Goal: Task Accomplishment & Management: Manage account settings

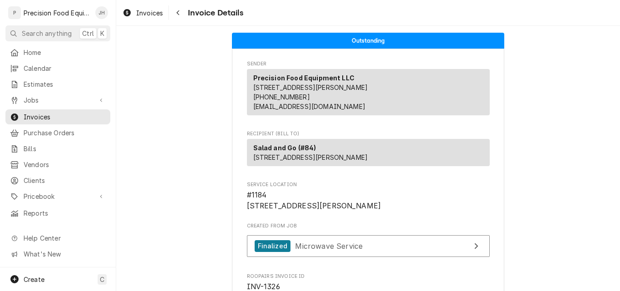
scroll to position [863, 0]
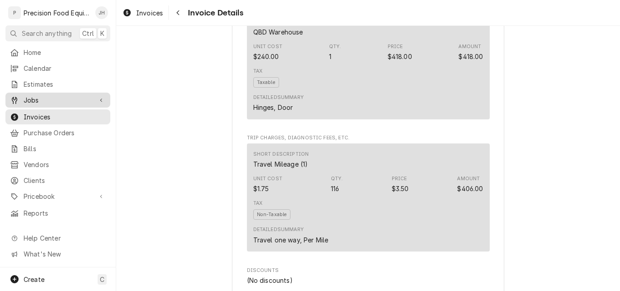
click at [46, 99] on span "Jobs" at bounding box center [58, 100] width 69 height 10
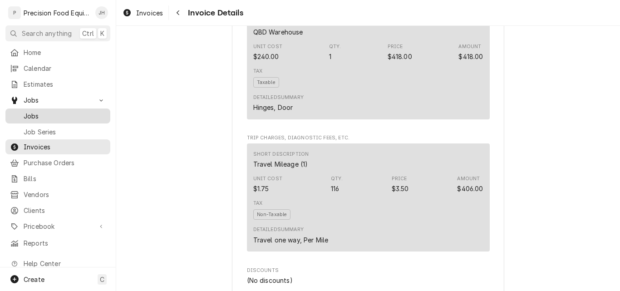
click at [56, 111] on span "Jobs" at bounding box center [65, 116] width 82 height 10
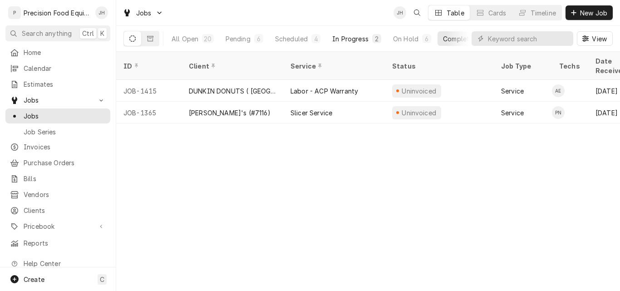
click at [353, 42] on div "In Progress" at bounding box center [350, 39] width 36 height 10
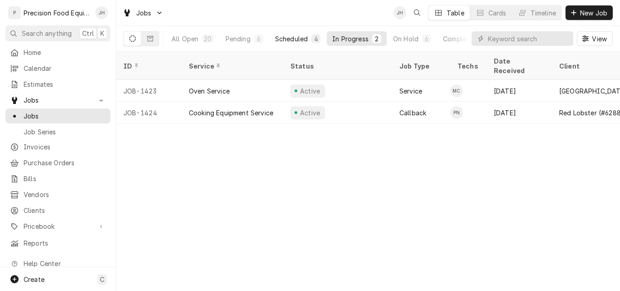
click at [295, 38] on div "Scheduled" at bounding box center [291, 39] width 33 height 10
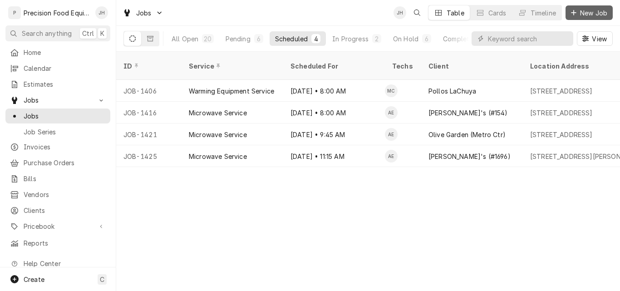
click at [599, 14] on span "New Job" at bounding box center [593, 13] width 31 height 10
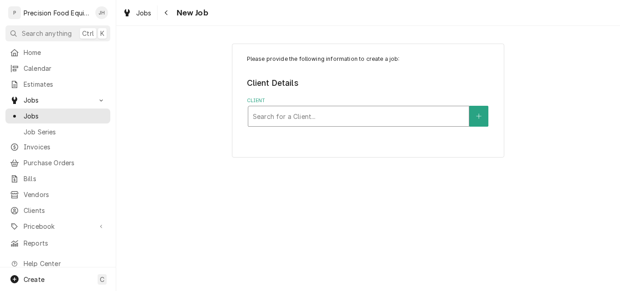
click at [289, 121] on div "Client" at bounding box center [359, 116] width 212 height 16
type input "native"
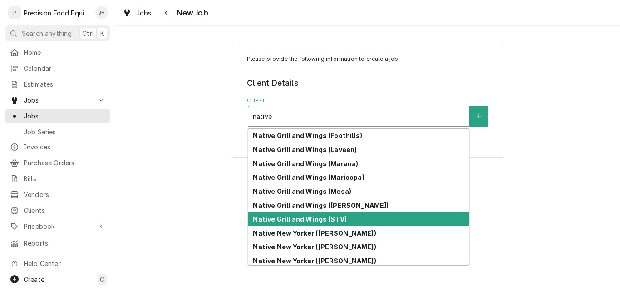
click at [313, 216] on strong "Native Grill and Wings (STV)" at bounding box center [300, 219] width 94 height 8
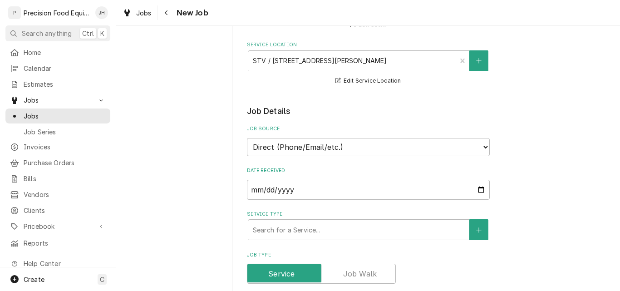
scroll to position [136, 0]
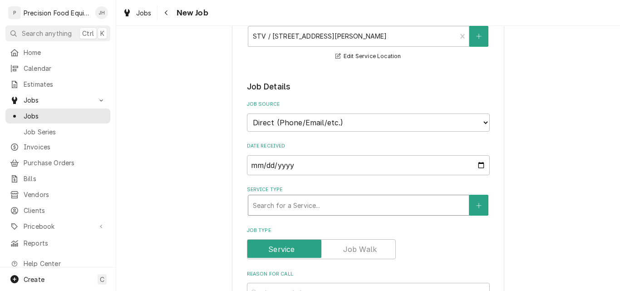
click at [308, 202] on div "Service Type" at bounding box center [359, 205] width 212 height 16
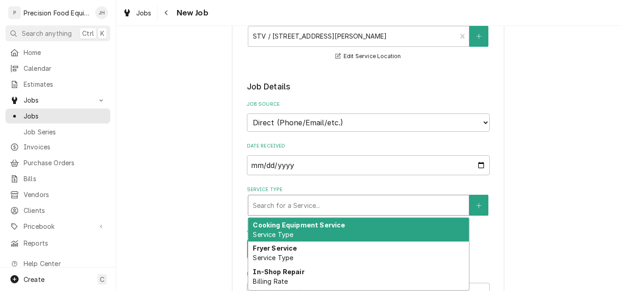
type textarea "x"
type input "i"
type textarea "x"
type input "in"
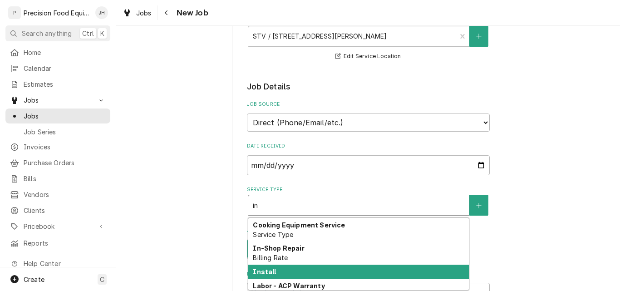
click at [305, 276] on div "Install" at bounding box center [358, 272] width 221 height 14
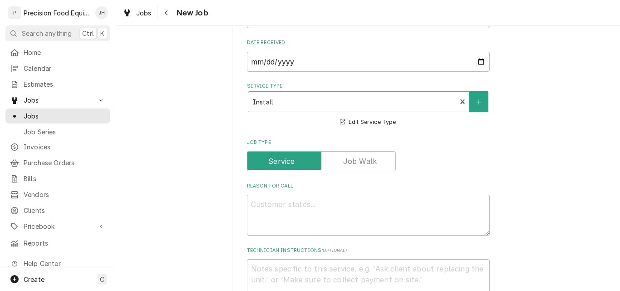
scroll to position [318, 0]
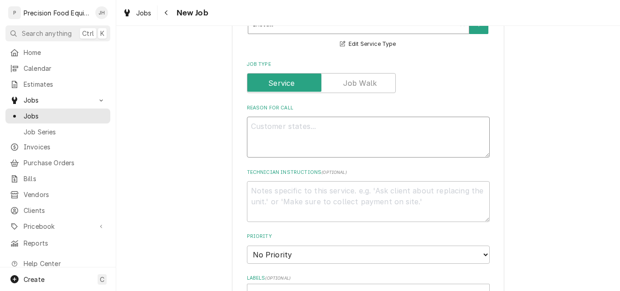
click at [310, 135] on textarea "Reason For Call" at bounding box center [368, 137] width 243 height 41
type textarea "x"
type textarea "F"
type textarea "x"
type textarea "Fi"
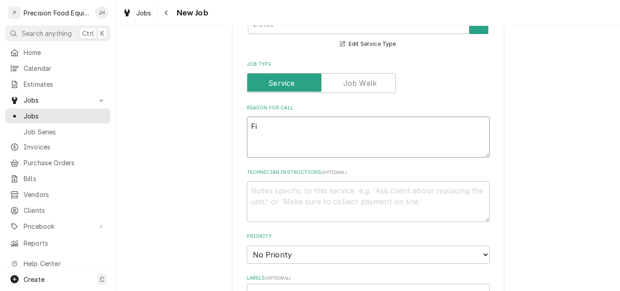
type textarea "x"
type textarea "Fin"
type textarea "x"
type textarea "Fini"
type textarea "x"
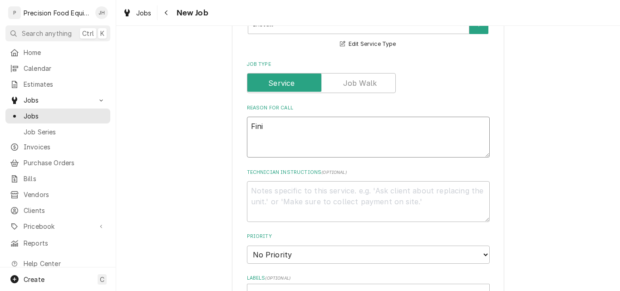
type textarea "Finis"
type textarea "x"
type textarea "Finish"
type textarea "x"
type textarea "Finish"
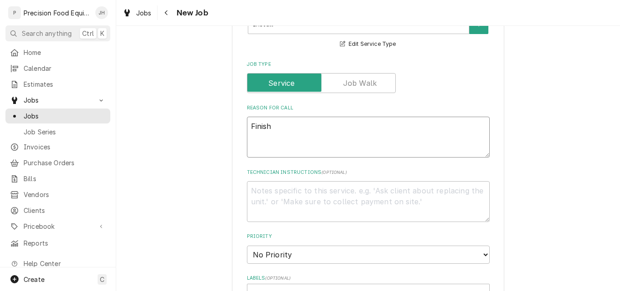
type textarea "x"
type textarea "Finish i"
type textarea "x"
type textarea "Finish in"
type textarea "x"
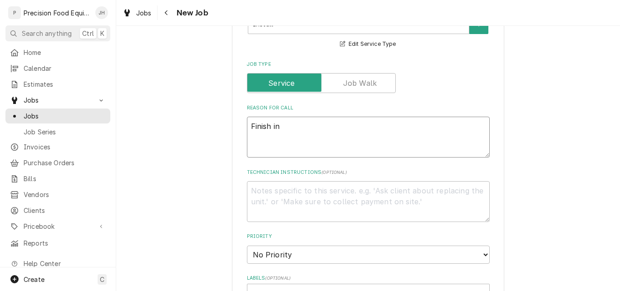
type textarea "Finish ins"
type textarea "x"
type textarea "Finish inst"
type textarea "x"
type textarea "Finish insta"
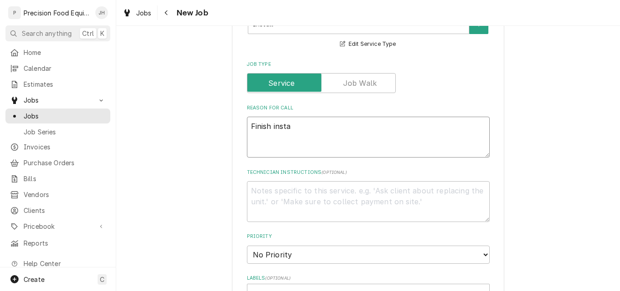
type textarea "x"
type textarea "Finish instal"
type textarea "x"
type textarea "Finish install"
type textarea "x"
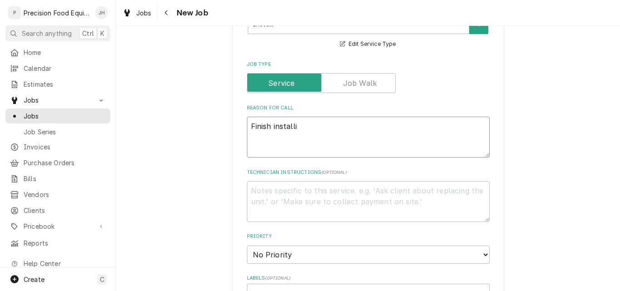
type textarea "Finish installin"
type textarea "x"
type textarea "Finish installing"
type textarea "x"
type textarea "Finish installing"
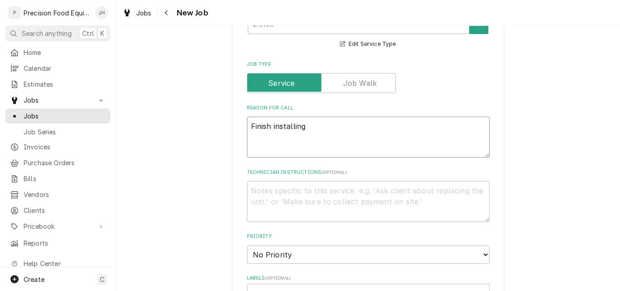
type textarea "x"
type textarea "Finish installing f"
type textarea "x"
type textarea "Finish installing fr"
type textarea "x"
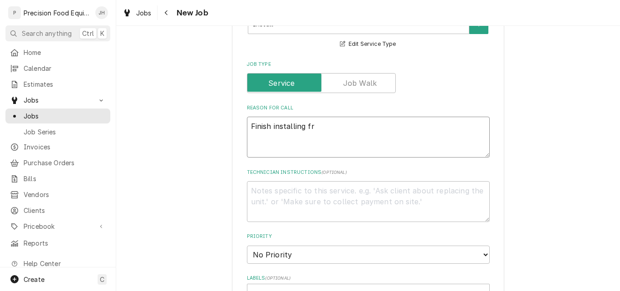
type textarea "Finish installing fry"
type textarea "x"
type textarea "Finish installing frye"
type textarea "x"
type textarea "Finish installing fryer"
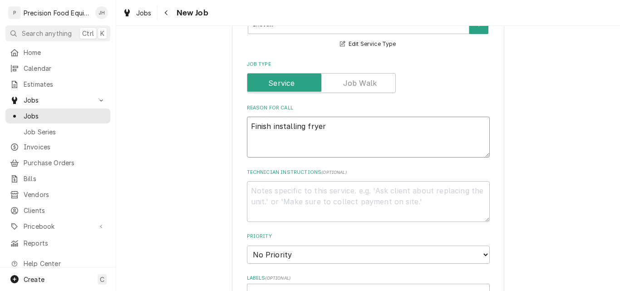
type textarea "x"
type textarea "Finish installing fryer"
type textarea "x"
type textarea "Finish installing fryer f"
type textarea "x"
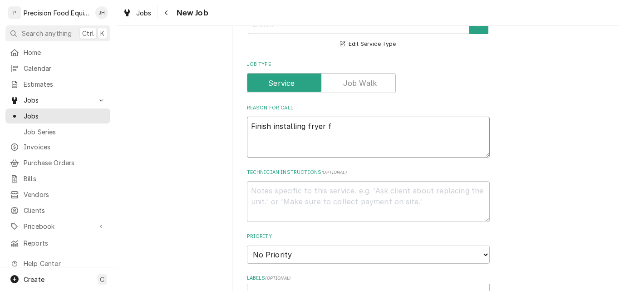
type textarea "Finish installing fryer fo"
type textarea "x"
type textarea "Finish installing fryer for"
type textarea "x"
type textarea "Finish installing fryer for"
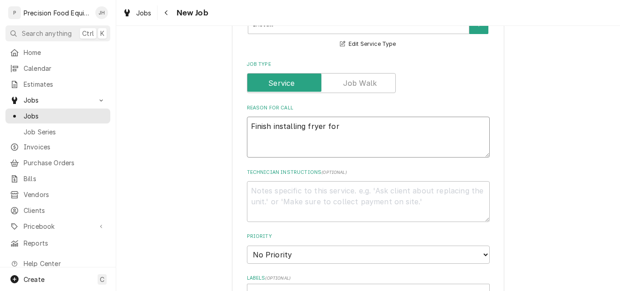
type textarea "x"
type textarea "Finish installing fryer for c"
type textarea "x"
type textarea "Finish installing fryer for cu"
type textarea "x"
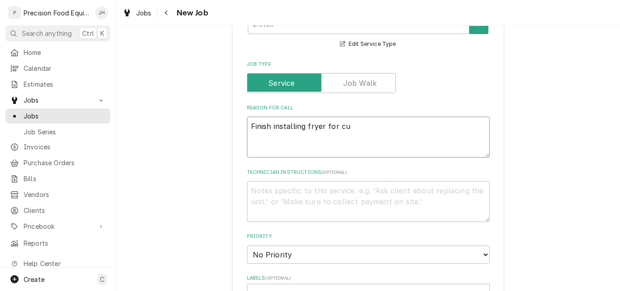
type textarea "Finish installing fryer for cus"
type textarea "x"
type textarea "Finish installing fryer for cust"
type textarea "x"
type textarea "Finish installing fryer for custo"
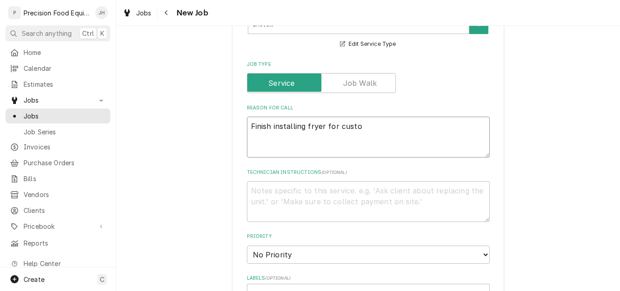
type textarea "x"
type textarea "Finish installing fryer for custom"
type textarea "x"
type textarea "Finish installing fryer for custome"
type textarea "x"
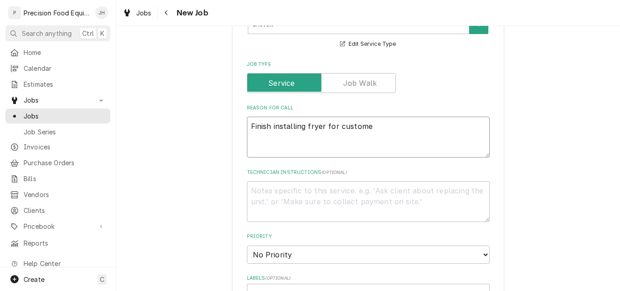
type textarea "Finish installing fryer for customer"
type textarea "x"
type textarea "Finish installing fryer for customer."
type textarea "x"
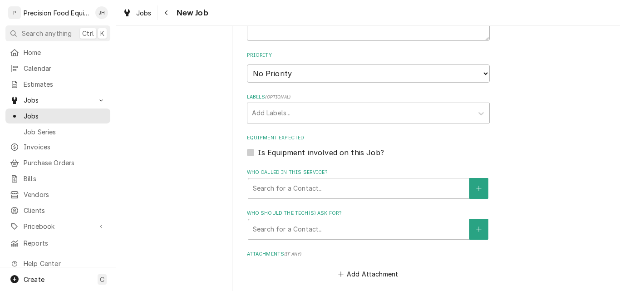
scroll to position [499, 0]
type textarea "Finish installing fryer for customer."
click at [325, 187] on div "Who called in this service?" at bounding box center [359, 188] width 212 height 16
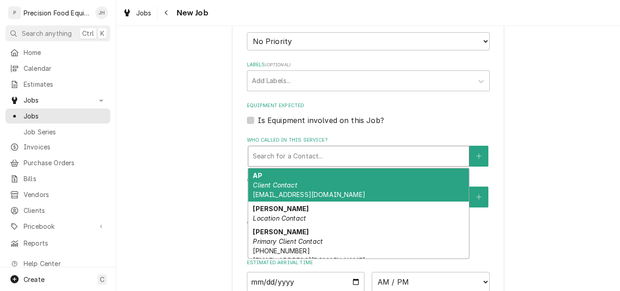
scroll to position [590, 0]
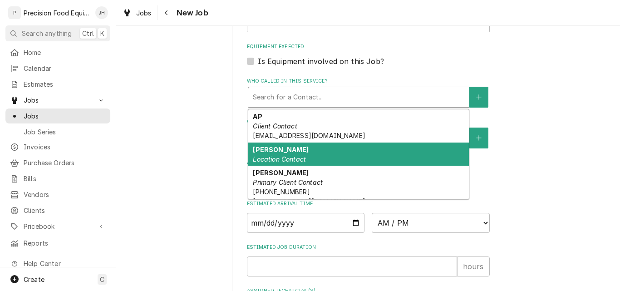
click at [359, 160] on div "Shanna Location Contact" at bounding box center [358, 155] width 221 height 24
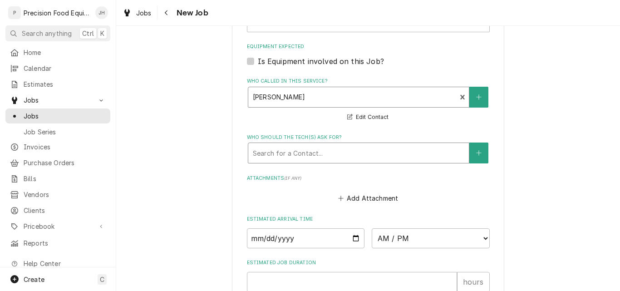
click at [332, 156] on div "Who should the tech(s) ask for?" at bounding box center [359, 153] width 212 height 16
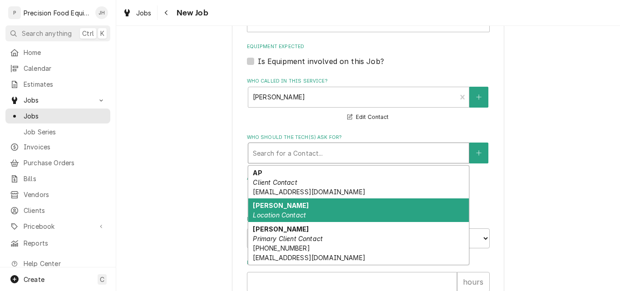
click at [314, 215] on div "Shanna Location Contact" at bounding box center [358, 210] width 221 height 24
type textarea "x"
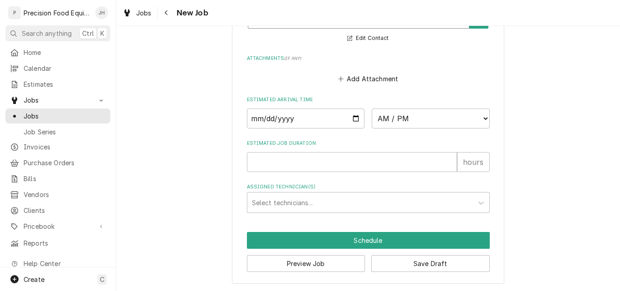
scroll to position [726, 0]
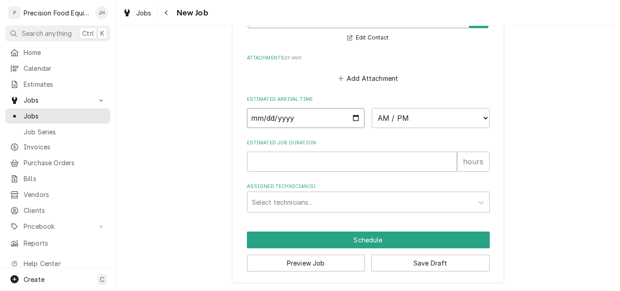
click at [351, 119] on input "Date" at bounding box center [306, 118] width 118 height 20
type input "2025-09-03"
type textarea "x"
click at [454, 117] on select "AM / PM 6:00 AM 6:15 AM 6:30 AM 6:45 AM 7:00 AM 7:15 AM 7:30 AM 7:45 AM 8:00 AM…" at bounding box center [431, 118] width 118 height 20
select select "08:00:00"
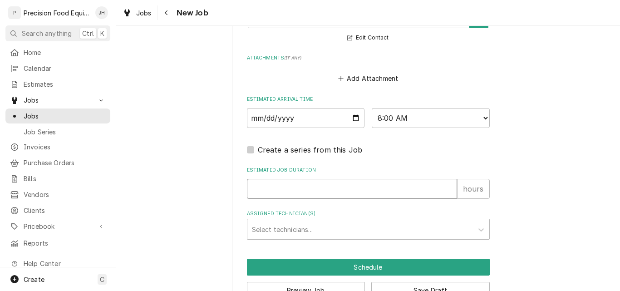
click at [257, 195] on input "Estimated Job Duration" at bounding box center [352, 189] width 210 height 20
type textarea "x"
type input "1"
type textarea "x"
type input "1"
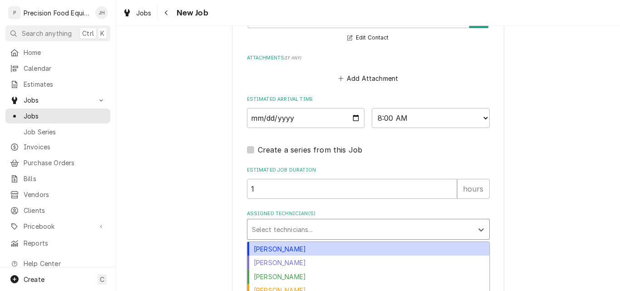
click at [287, 228] on div "Assigned Technician(s)" at bounding box center [360, 229] width 217 height 16
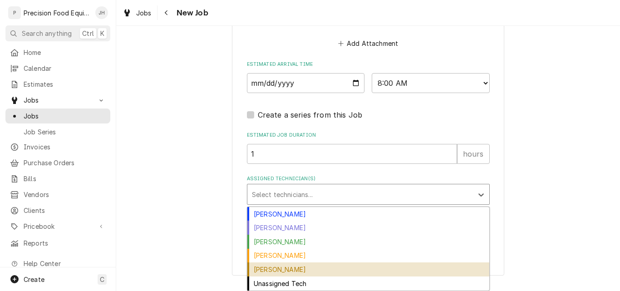
click at [343, 266] on div "Pete Nielson" at bounding box center [368, 269] width 242 height 14
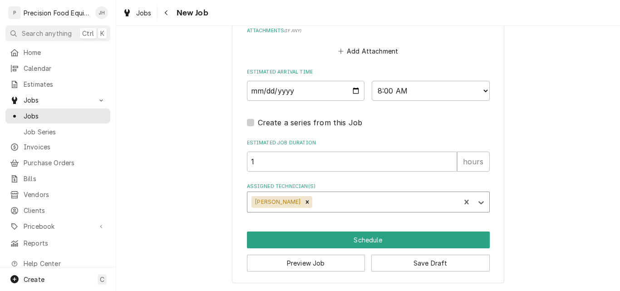
scroll to position [753, 0]
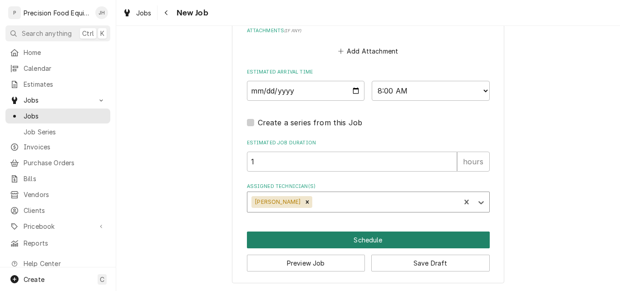
click at [376, 239] on button "Schedule" at bounding box center [368, 240] width 243 height 17
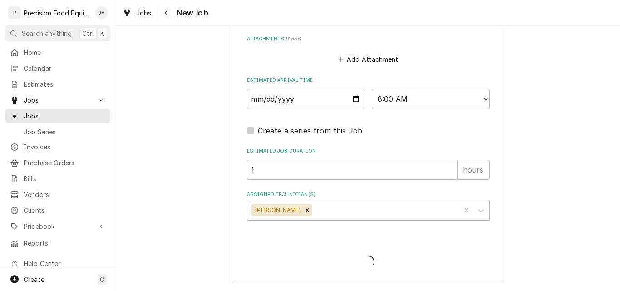
scroll to position [745, 0]
type textarea "x"
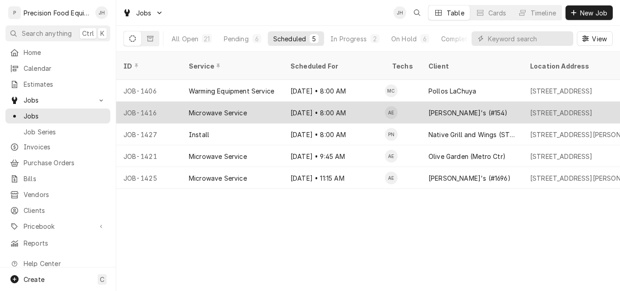
click at [276, 102] on div "Microwave Service" at bounding box center [233, 113] width 102 height 22
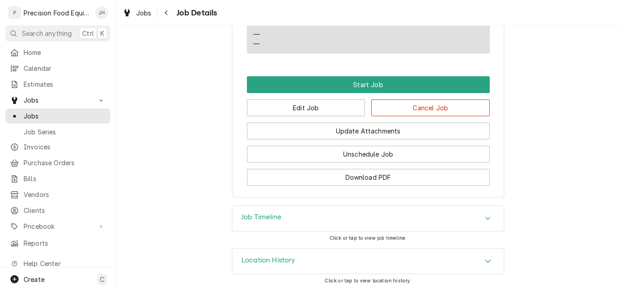
scroll to position [527, 0]
click at [318, 108] on button "Edit Job" at bounding box center [306, 107] width 119 height 17
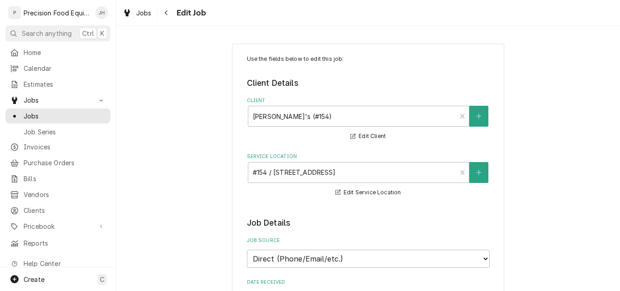
type textarea "x"
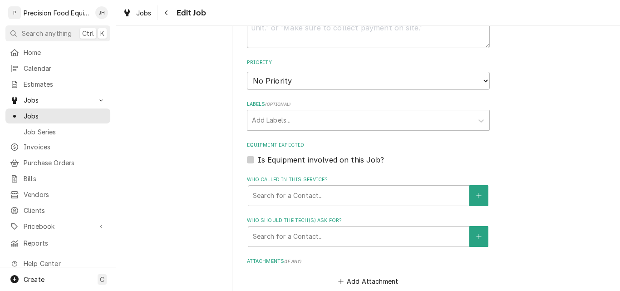
scroll to position [590, 0]
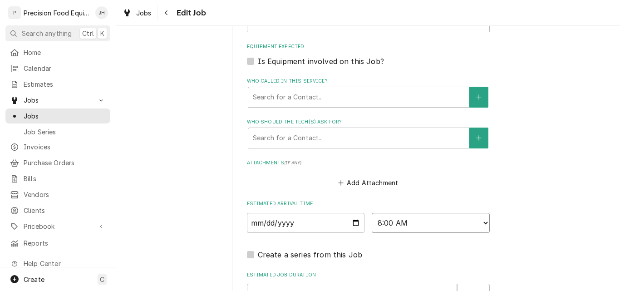
click at [433, 226] on select "AM / PM 6:00 AM 6:15 AM 6:30 AM 6:45 AM 7:00 AM 7:15 AM 7:30 AM 7:45 AM 8:00 AM…" at bounding box center [431, 223] width 118 height 20
select select "08:45:00"
click at [372, 213] on select "AM / PM 6:00 AM 6:15 AM 6:30 AM 6:45 AM 7:00 AM 7:15 AM 7:30 AM 7:45 AM 8:00 AM…" at bounding box center [431, 223] width 118 height 20
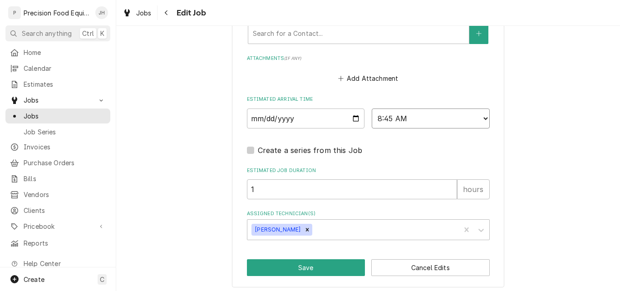
scroll to position [699, 0]
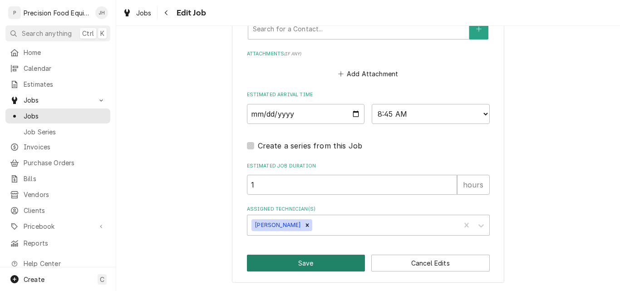
click at [313, 269] on button "Save" at bounding box center [306, 263] width 119 height 17
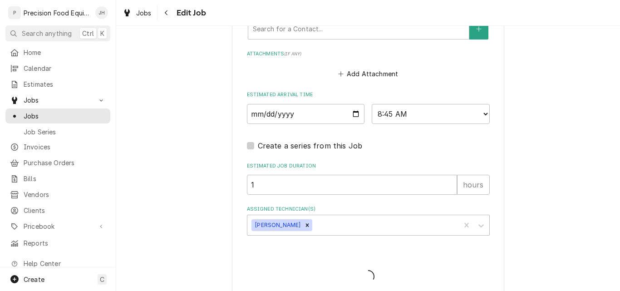
type textarea "x"
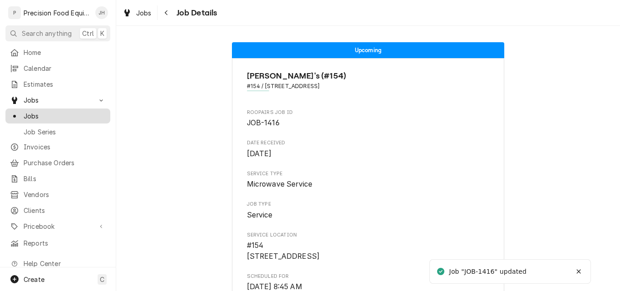
click at [35, 115] on span "Jobs" at bounding box center [65, 116] width 82 height 10
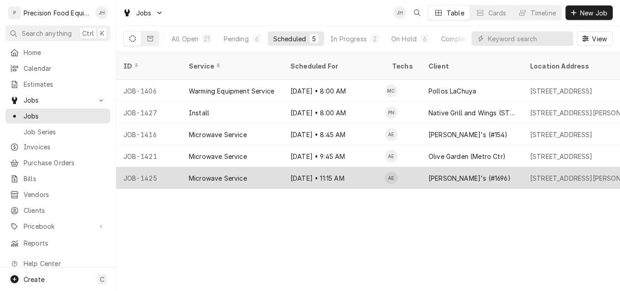
click at [352, 167] on div "[DATE] • 11:15 AM" at bounding box center [334, 178] width 102 height 22
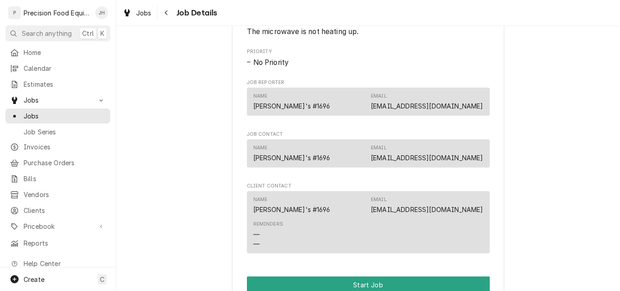
scroll to position [545, 0]
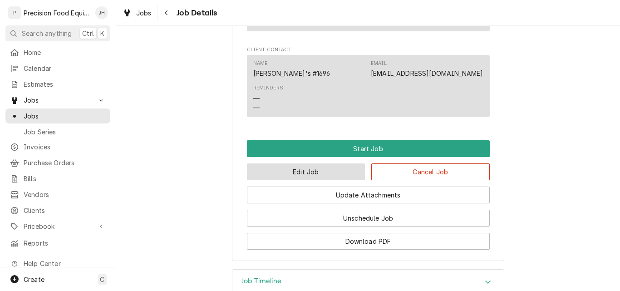
click at [339, 180] on button "Edit Job" at bounding box center [306, 171] width 119 height 17
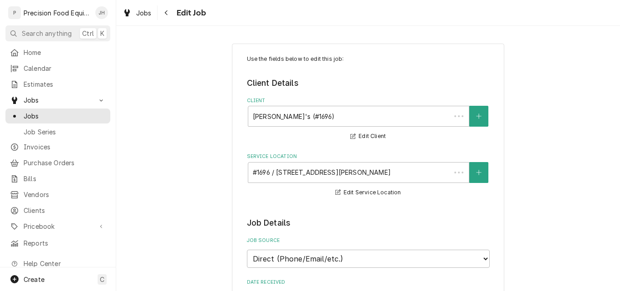
type textarea "x"
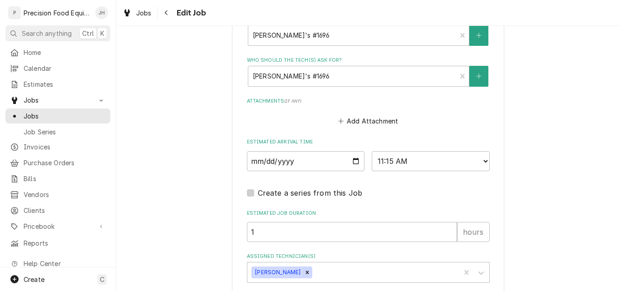
scroll to position [681, 0]
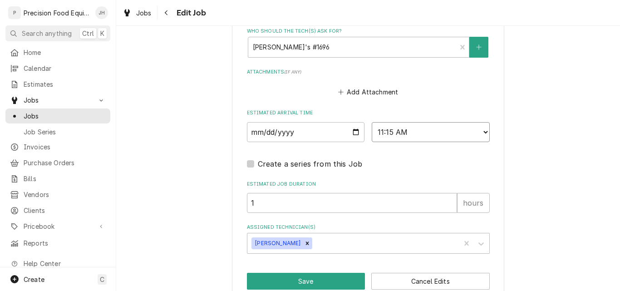
click at [411, 133] on select "AM / PM 6:00 AM 6:15 AM 6:30 AM 6:45 AM 7:00 AM 7:15 AM 7:30 AM 7:45 AM 8:00 AM…" at bounding box center [431, 132] width 118 height 20
select select "10:15:00"
click at [372, 122] on select "AM / PM 6:00 AM 6:15 AM 6:30 AM 6:45 AM 7:00 AM 7:15 AM 7:30 AM 7:45 AM 8:00 AM…" at bounding box center [431, 132] width 118 height 20
click at [305, 281] on button "Save" at bounding box center [306, 281] width 119 height 17
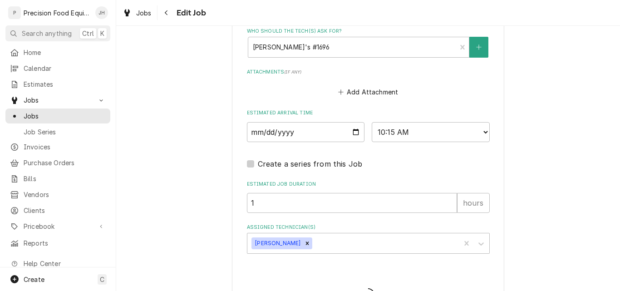
type textarea "x"
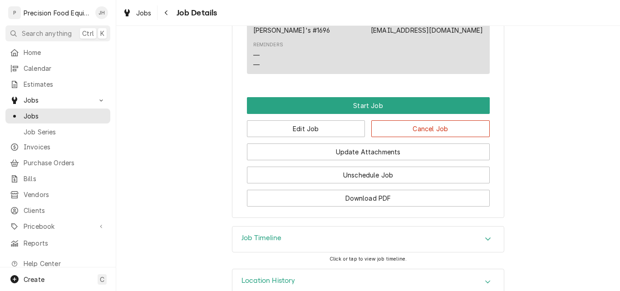
scroll to position [590, 0]
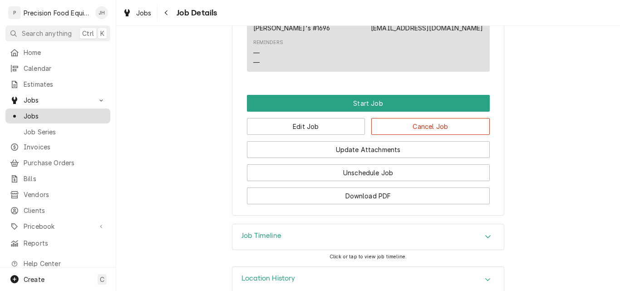
click at [28, 111] on span "Jobs" at bounding box center [65, 116] width 82 height 10
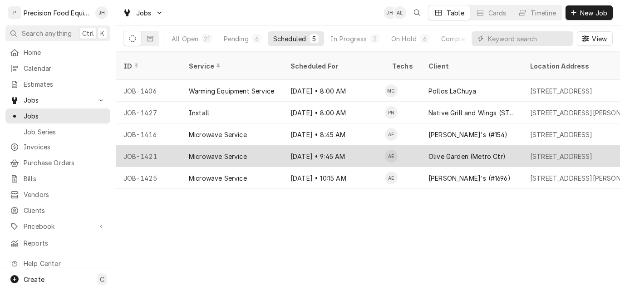
click at [350, 145] on div "Sep 3 • 9:45 AM" at bounding box center [334, 156] width 102 height 22
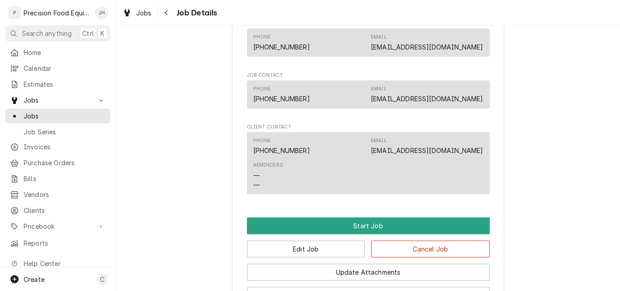
scroll to position [499, 0]
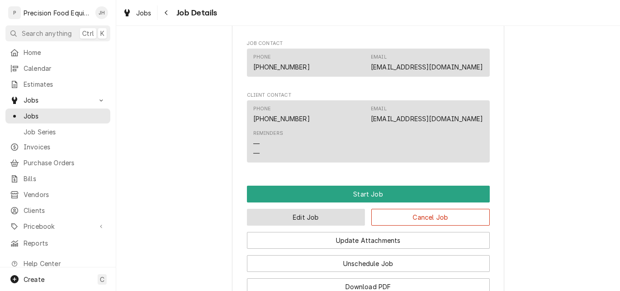
click at [325, 226] on button "Edit Job" at bounding box center [306, 217] width 119 height 17
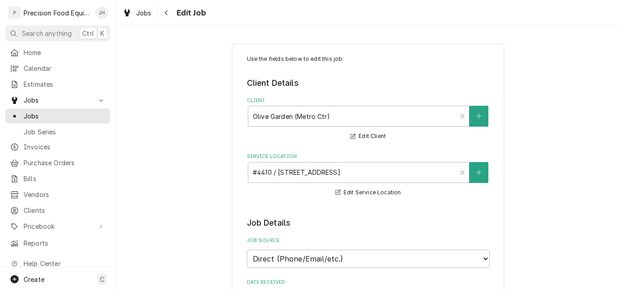
type textarea "x"
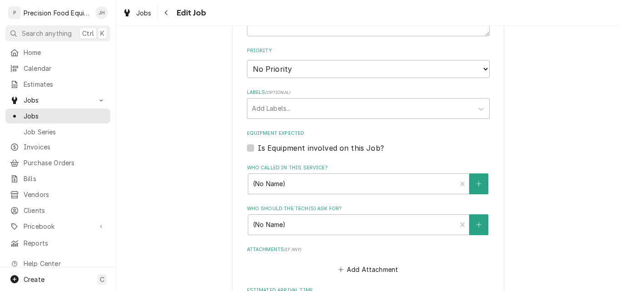
scroll to position [636, 0]
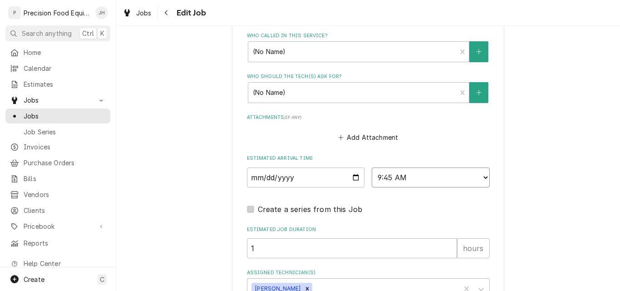
click at [400, 176] on select "AM / PM 6:00 AM 6:15 AM 6:30 AM 6:45 AM 7:00 AM 7:15 AM 7:30 AM 7:45 AM 8:00 AM…" at bounding box center [431, 178] width 118 height 20
select select "11:30:00"
click at [372, 168] on select "AM / PM 6:00 AM 6:15 AM 6:30 AM 6:45 AM 7:00 AM 7:15 AM 7:30 AM 7:45 AM 8:00 AM…" at bounding box center [431, 178] width 118 height 20
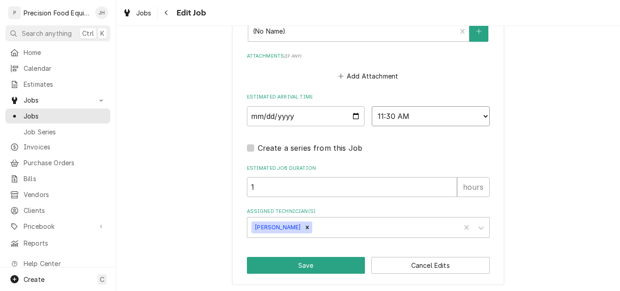
scroll to position [699, 0]
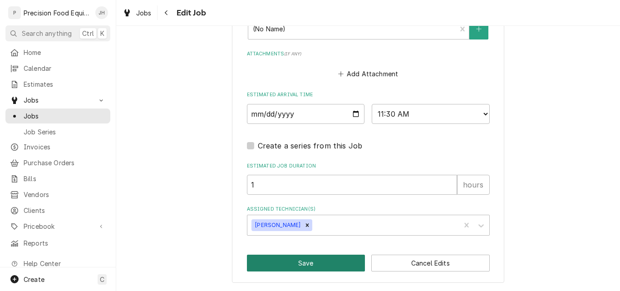
click at [296, 265] on button "Save" at bounding box center [306, 263] width 119 height 17
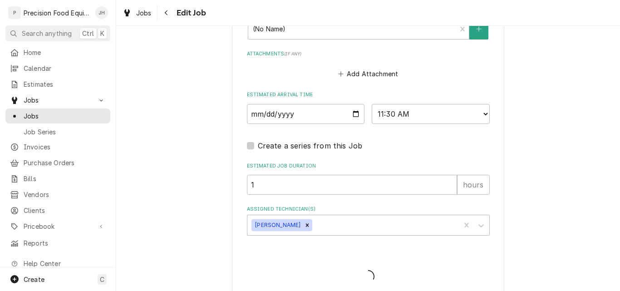
type textarea "x"
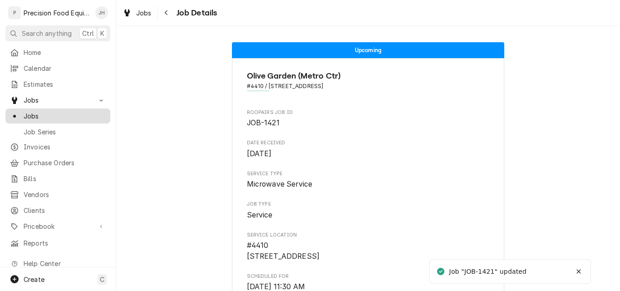
click at [36, 111] on span "Jobs" at bounding box center [65, 116] width 82 height 10
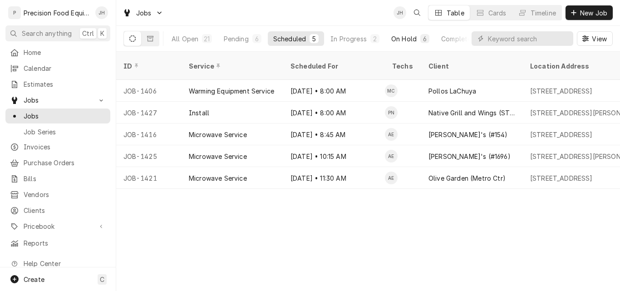
click at [399, 40] on div "On Hold" at bounding box center [403, 39] width 25 height 10
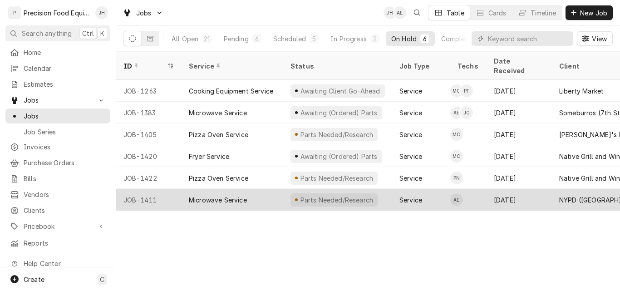
click at [262, 189] on div "Microwave Service" at bounding box center [233, 200] width 102 height 22
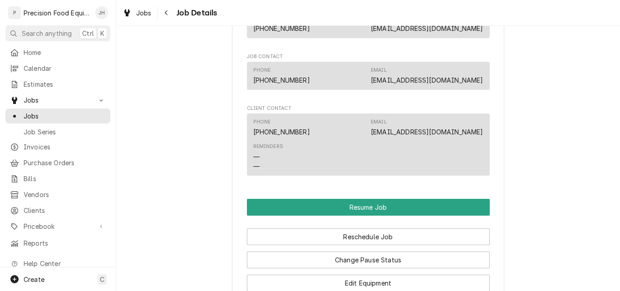
scroll to position [772, 0]
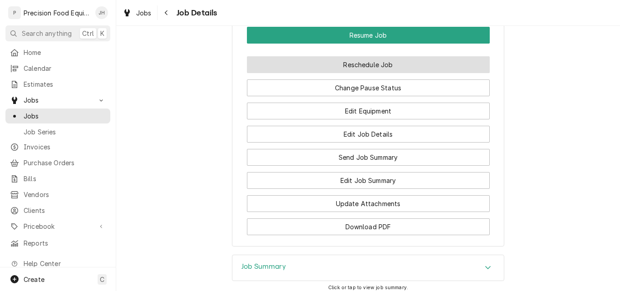
click at [376, 73] on button "Reschedule Job" at bounding box center [368, 64] width 243 height 17
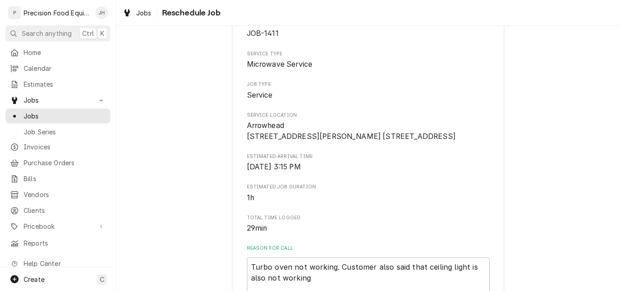
scroll to position [227, 0]
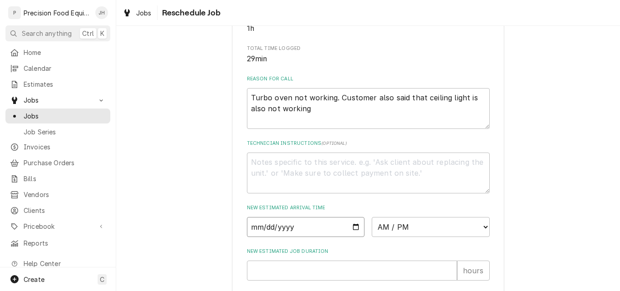
click at [353, 237] on input "Date" at bounding box center [306, 227] width 118 height 20
type input "2025-09-03"
type textarea "x"
click at [418, 237] on select "AM / PM 6:00 AM 6:15 AM 6:30 AM 6:45 AM 7:00 AM 7:15 AM 7:30 AM 7:45 AM 8:00 AM…" at bounding box center [431, 227] width 118 height 20
select select "13:15:00"
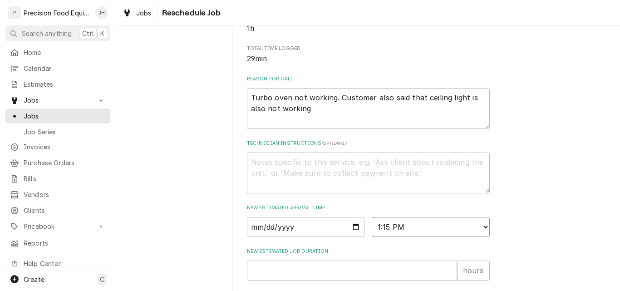
click at [372, 227] on select "AM / PM 6:00 AM 6:15 AM 6:30 AM 6:45 AM 7:00 AM 7:15 AM 7:30 AM 7:45 AM 8:00 AM…" at bounding box center [431, 227] width 118 height 20
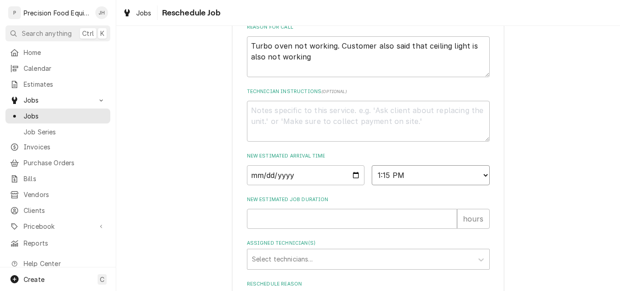
scroll to position [363, 0]
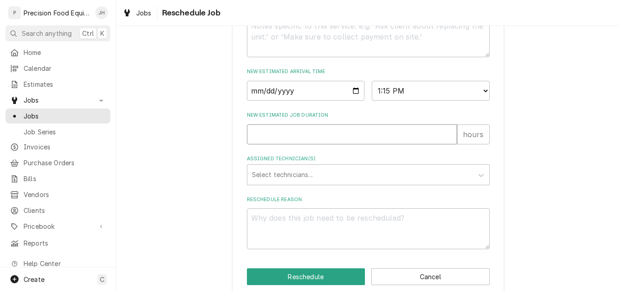
click at [300, 144] on input "New Estimated Job Duration" at bounding box center [352, 134] width 210 height 20
type textarea "x"
type input "1"
click at [297, 179] on div "Assigned Technician(s)" at bounding box center [360, 175] width 217 height 16
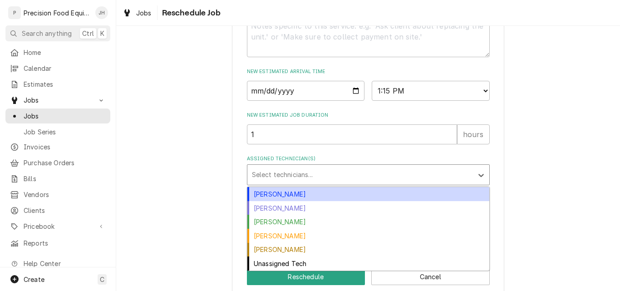
click at [294, 201] on div "Anthony Ellinger" at bounding box center [368, 194] width 242 height 14
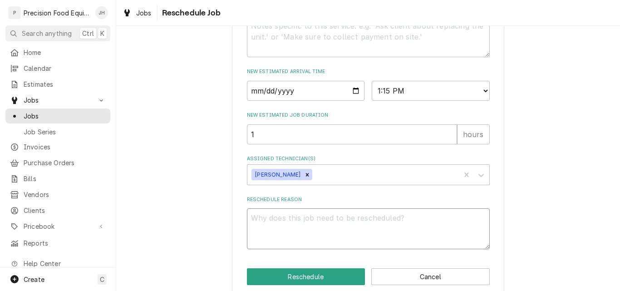
click at [280, 236] on textarea "Reschedule Reason" at bounding box center [368, 228] width 243 height 41
type textarea "x"
type textarea "P"
type textarea "x"
type textarea "Pa"
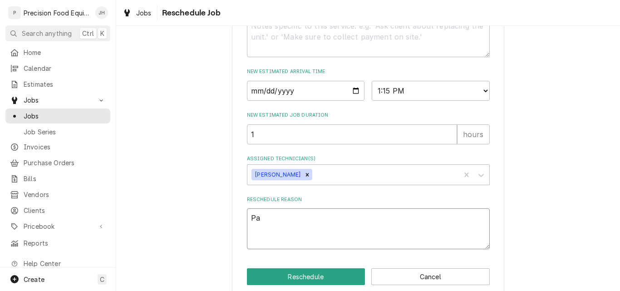
type textarea "x"
type textarea "Par"
type textarea "x"
type textarea "Part"
type textarea "x"
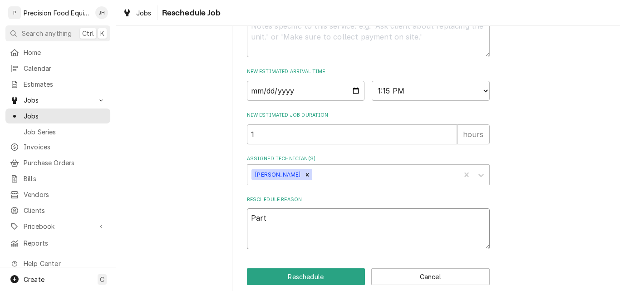
type textarea "Part"
type textarea "x"
type textarea "Part i"
type textarea "x"
type textarea "Part is"
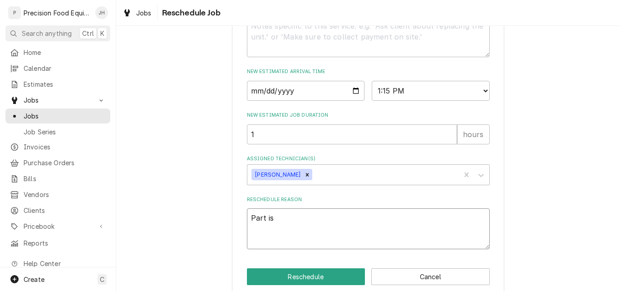
type textarea "x"
type textarea "Part is"
type textarea "x"
type textarea "Part is in"
type textarea "x"
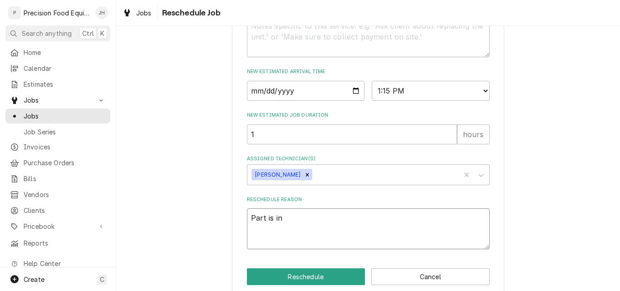
type textarea "Part is in"
type textarea "x"
type textarea "Part is in t"
type textarea "x"
type textarea "Part is in th"
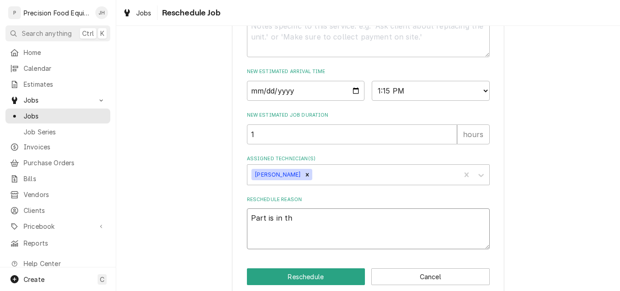
type textarea "x"
type textarea "Part is in the"
type textarea "x"
type textarea "Part is in the"
type textarea "x"
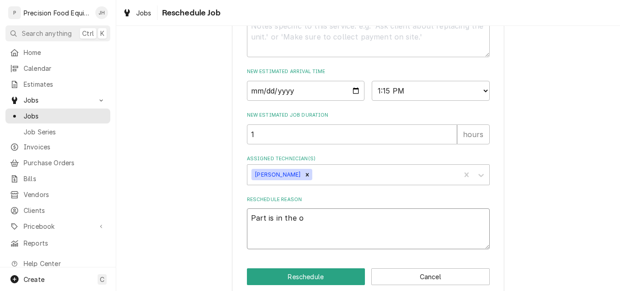
type textarea "Part is in the of"
type textarea "x"
type textarea "Part is in the off"
type textarea "x"
type textarea "Part is in the offi"
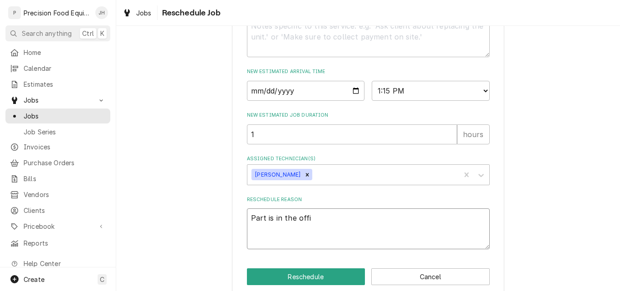
type textarea "x"
type textarea "Part is in the offic"
type textarea "x"
type textarea "Part is in the office"
type textarea "x"
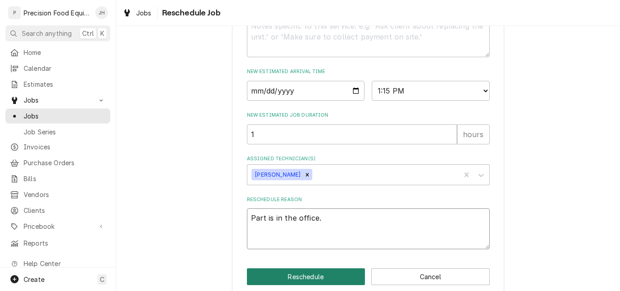
type textarea "Part is in the office."
click at [325, 284] on button "Reschedule" at bounding box center [306, 276] width 119 height 17
type textarea "x"
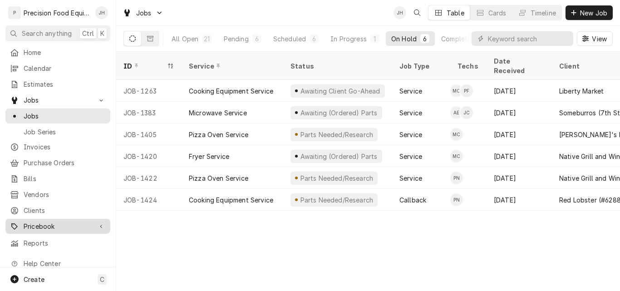
click at [35, 222] on span "Pricebook" at bounding box center [58, 227] width 69 height 10
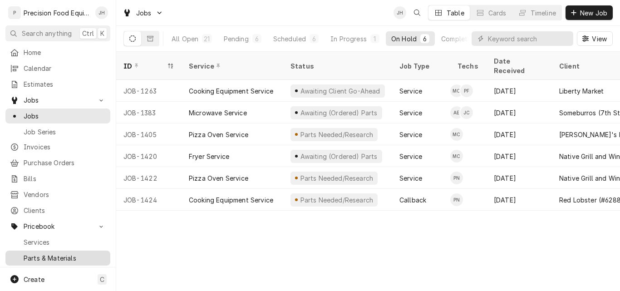
click at [38, 253] on span "Parts & Materials" at bounding box center [65, 258] width 82 height 10
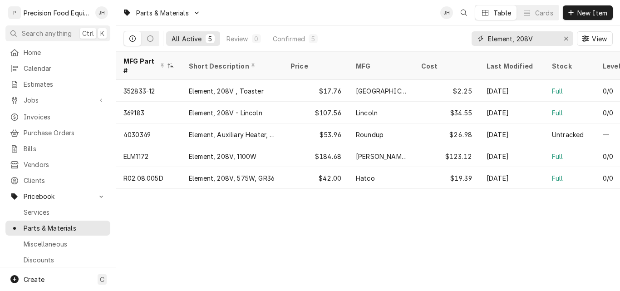
drag, startPoint x: 545, startPoint y: 40, endPoint x: 415, endPoint y: 29, distance: 130.7
click at [425, 38] on div "All Active 5 Review 0 Confirmed 5 Element, 208V View" at bounding box center [368, 38] width 489 height 25
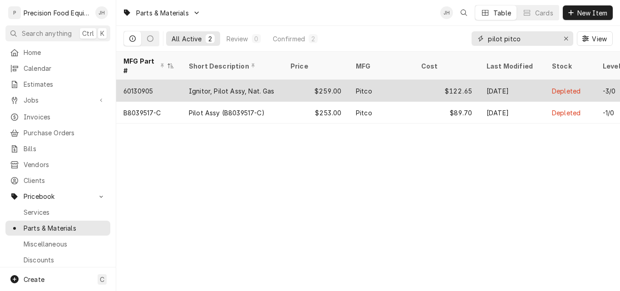
type input "pilot pitco"
click at [237, 86] on div "Ignitor, Pilot Assy, Nat. Gas" at bounding box center [232, 91] width 86 height 10
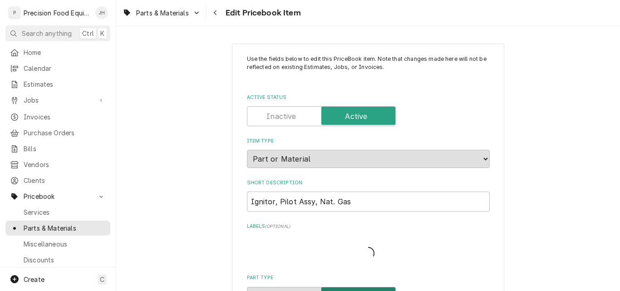
type textarea "x"
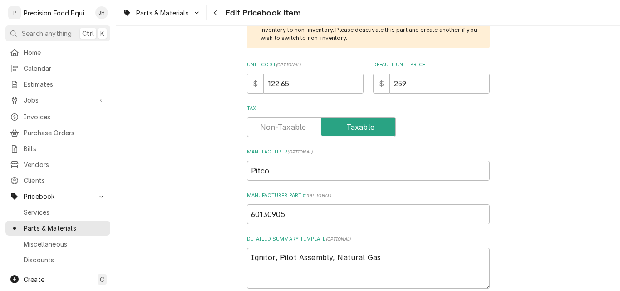
scroll to position [318, 0]
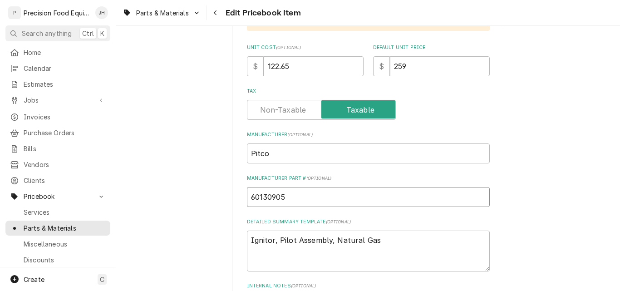
drag, startPoint x: 290, startPoint y: 199, endPoint x: 221, endPoint y: 198, distance: 68.6
